Goal: Task Accomplishment & Management: Manage account settings

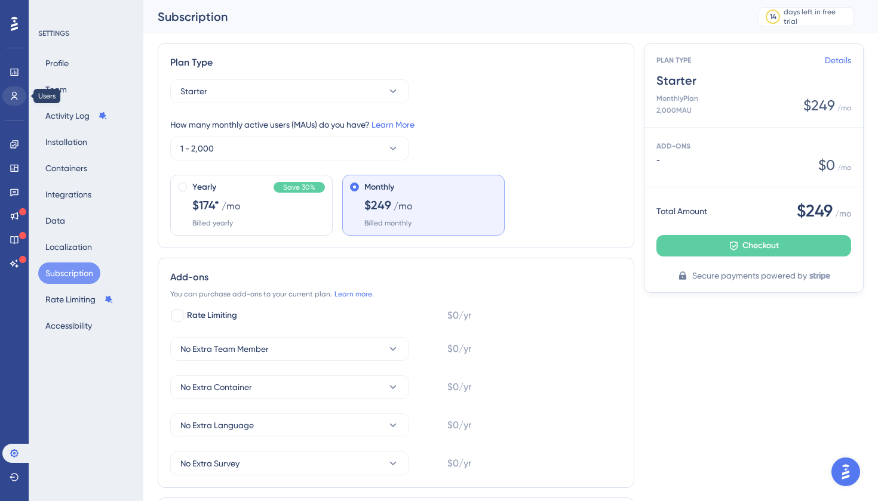
click at [19, 93] on icon at bounding box center [15, 96] width 10 height 10
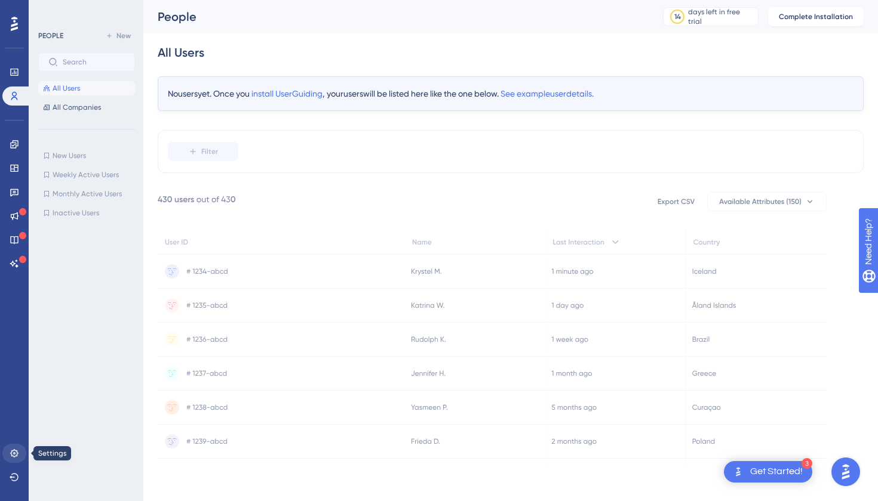
click at [16, 451] on icon at bounding box center [14, 454] width 8 height 8
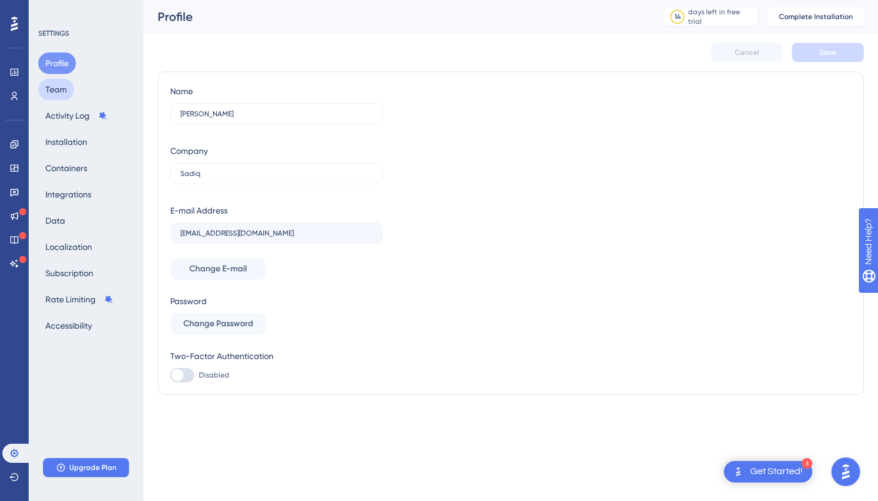
click at [60, 87] on button "Team" at bounding box center [56, 89] width 36 height 21
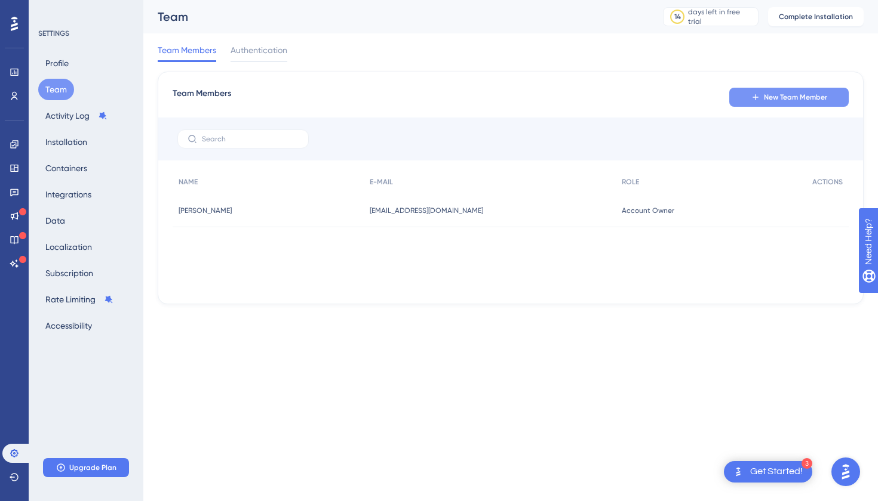
click at [758, 97] on icon at bounding box center [754, 96] width 5 height 5
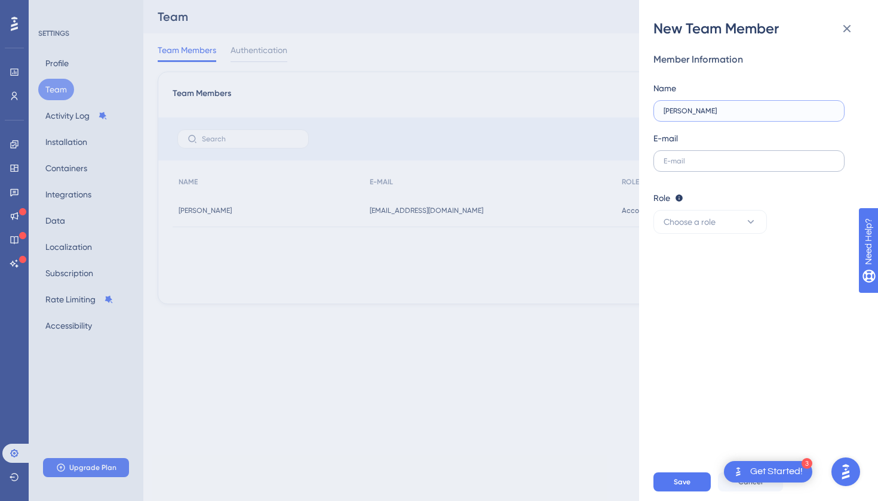
type input "[PERSON_NAME]"
paste input "[PERSON_NAME][EMAIL_ADDRESS][PERSON_NAME][DOMAIN_NAME]>"
click at [664, 163] on input "[PERSON_NAME][EMAIL_ADDRESS][PERSON_NAME][DOMAIN_NAME]" at bounding box center [748, 161] width 171 height 8
type input "[PERSON_NAME][EMAIL_ADDRESS][PERSON_NAME][DOMAIN_NAME]"
click at [690, 217] on span "Choose a role" at bounding box center [689, 222] width 52 height 14
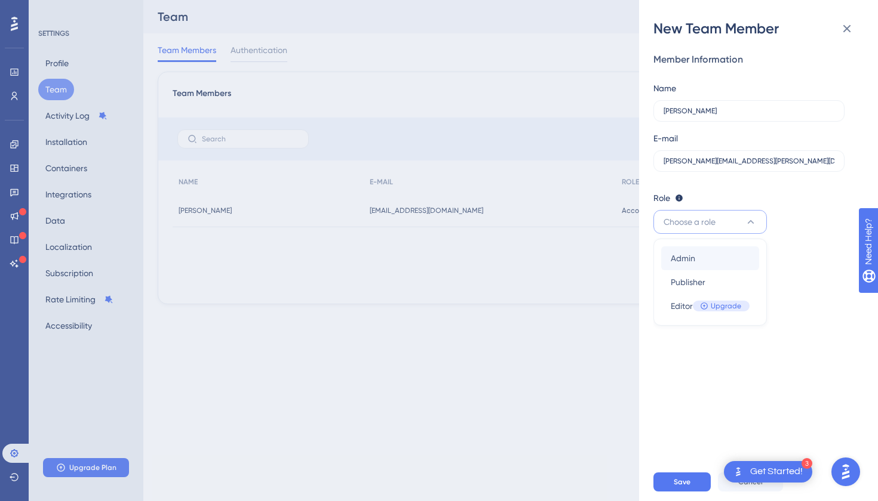
click at [691, 252] on span "Admin" at bounding box center [682, 258] width 24 height 14
click at [690, 481] on button "Save" at bounding box center [681, 482] width 57 height 19
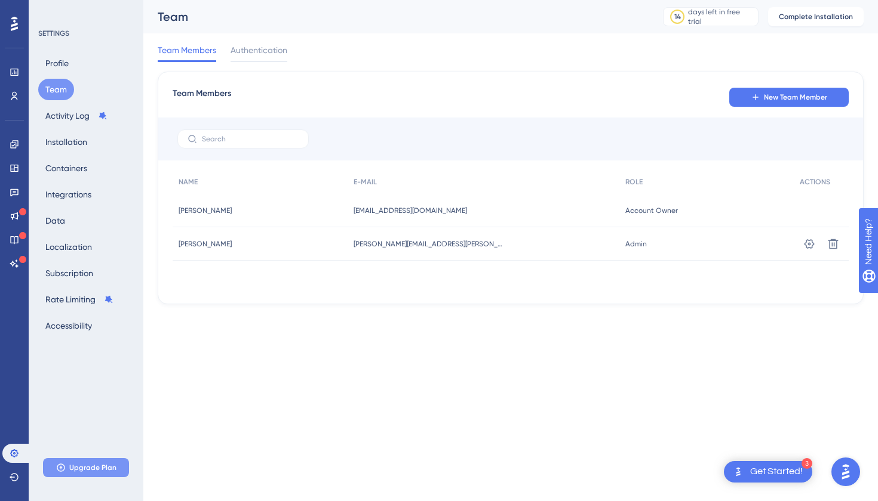
click at [91, 466] on span "Upgrade Plan" at bounding box center [92, 468] width 47 height 10
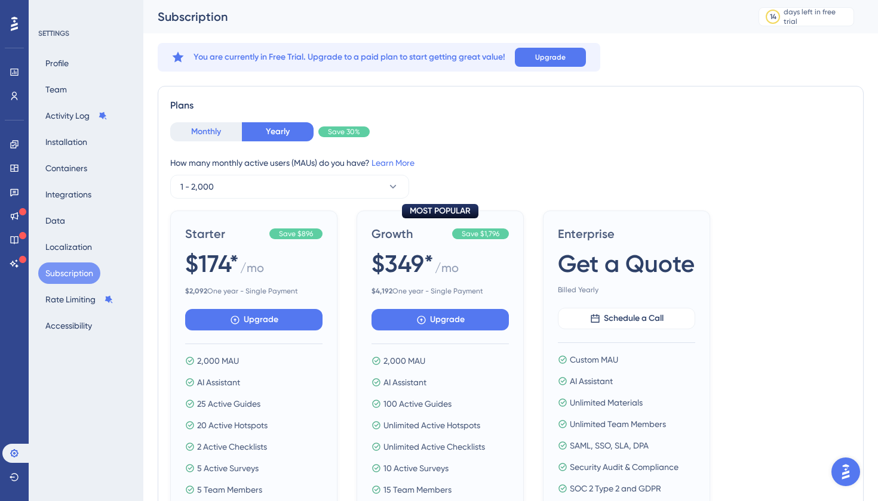
click at [214, 133] on button "Monthly" at bounding box center [206, 131] width 72 height 19
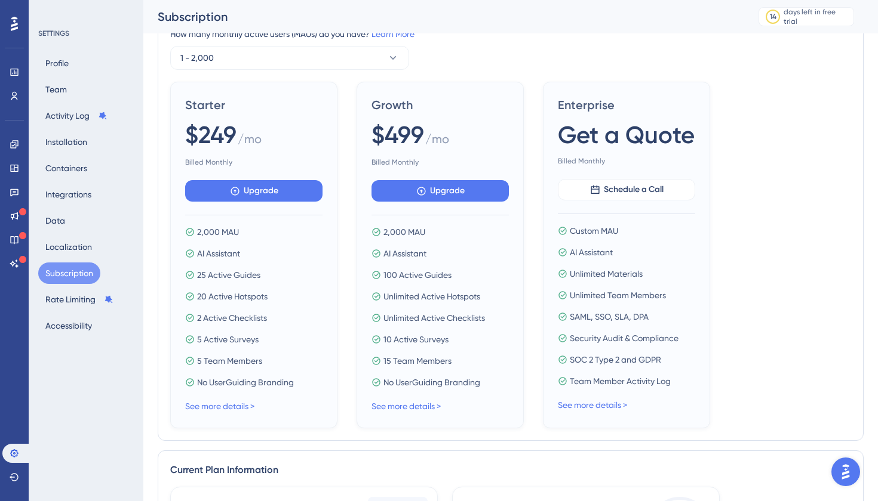
scroll to position [143, 0]
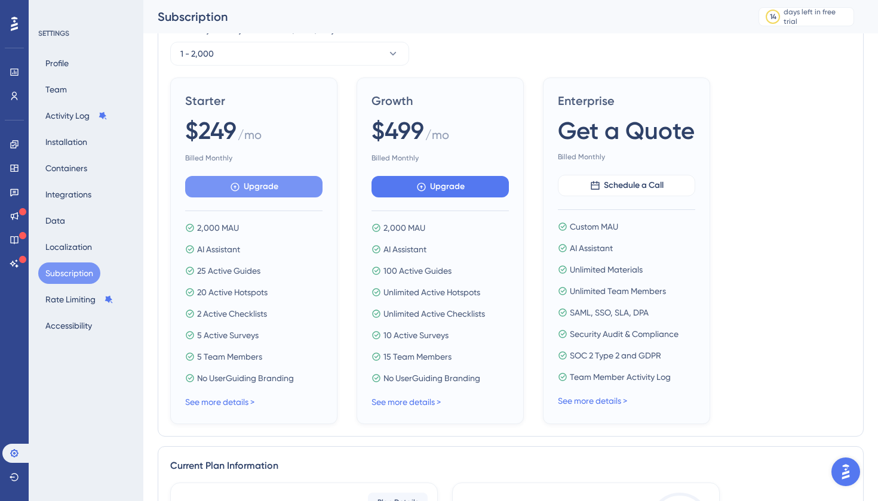
click at [287, 186] on button "Upgrade" at bounding box center [253, 186] width 137 height 21
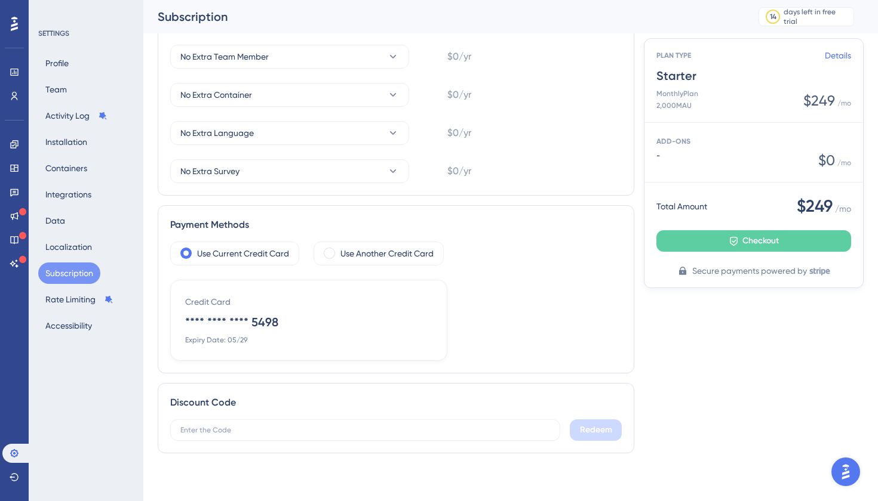
scroll to position [302, 0]
